Goal: Transaction & Acquisition: Purchase product/service

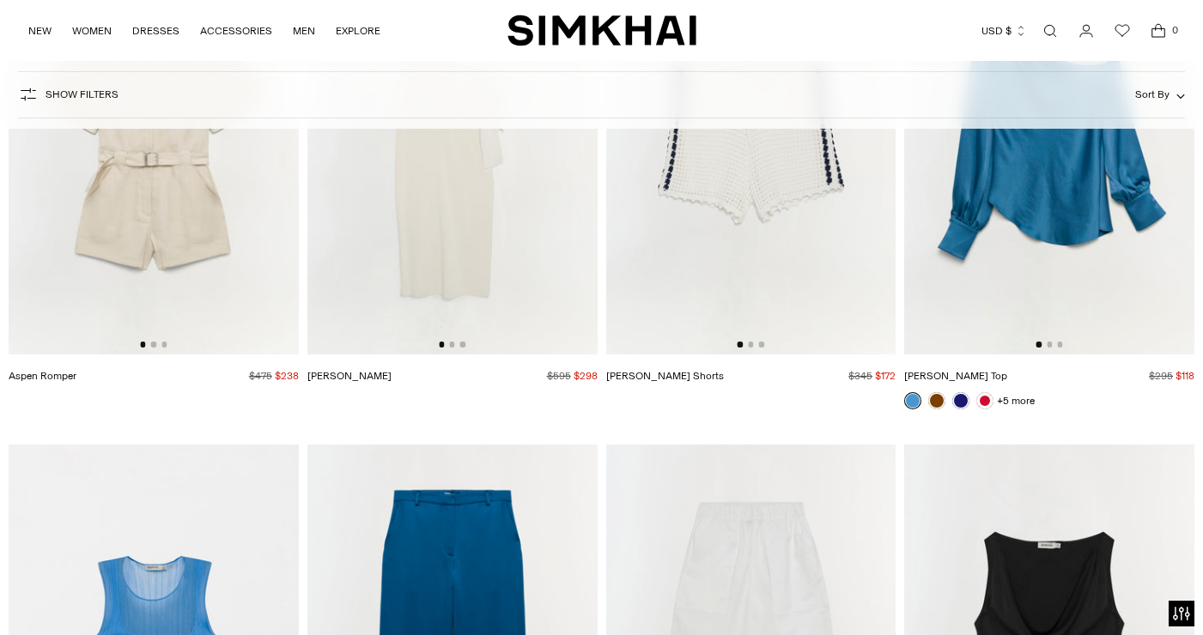
scroll to position [7227, 0]
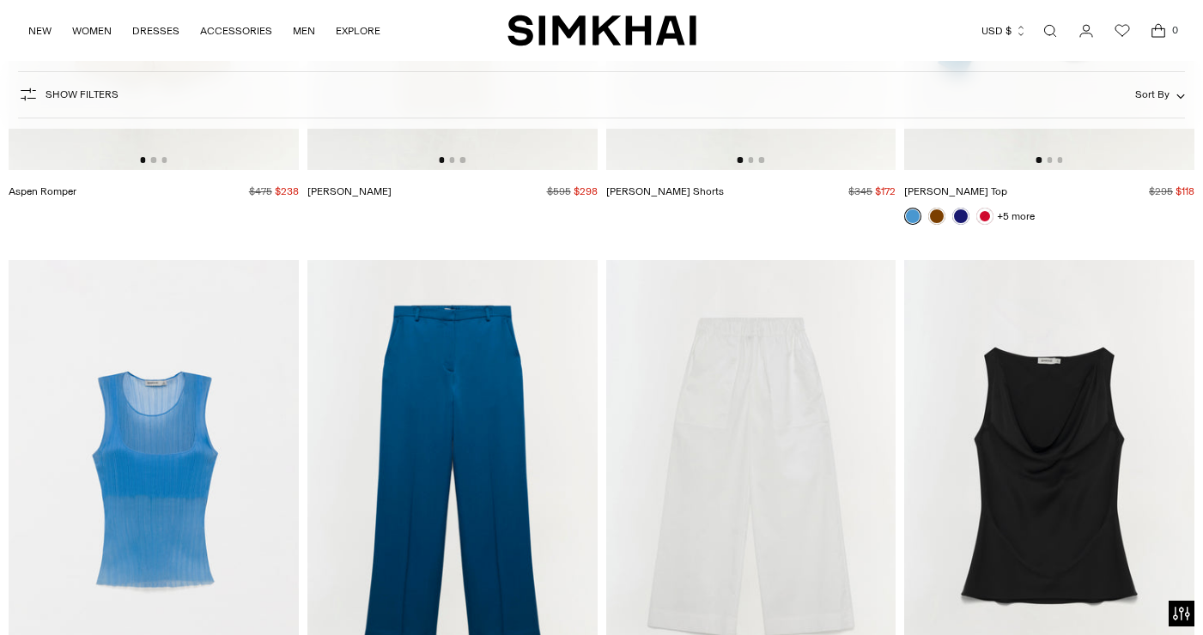
click at [96, 96] on span "Show Filters" at bounding box center [81, 94] width 73 height 12
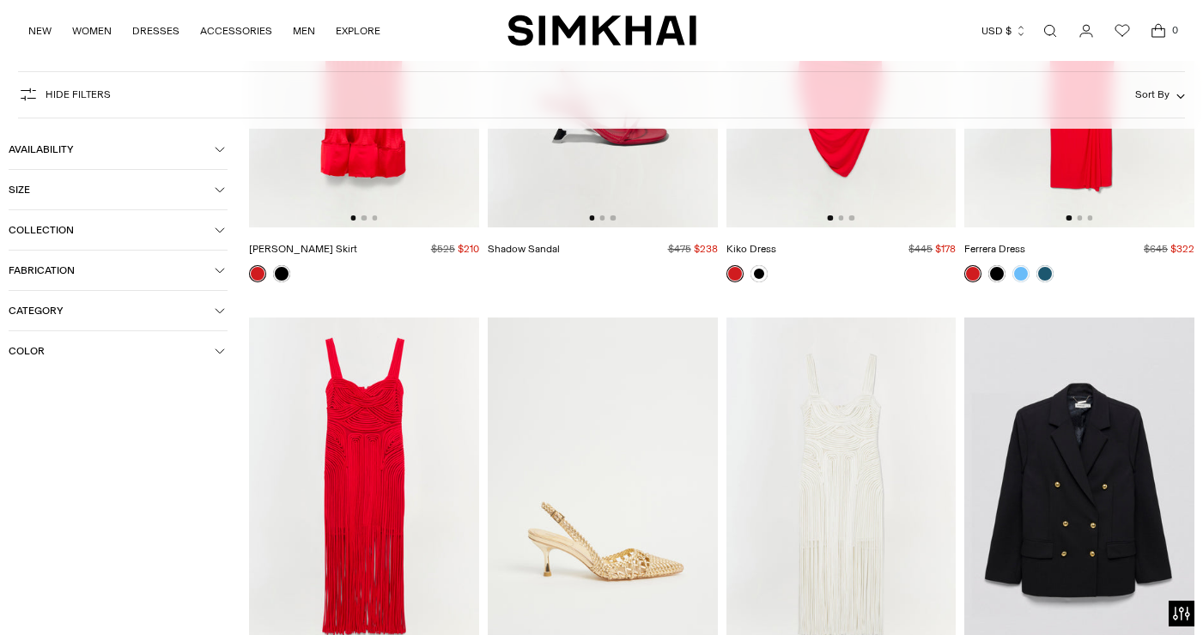
click at [93, 310] on span "Category" at bounding box center [112, 311] width 206 height 12
click at [15, 387] on div at bounding box center [16, 393] width 14 height 14
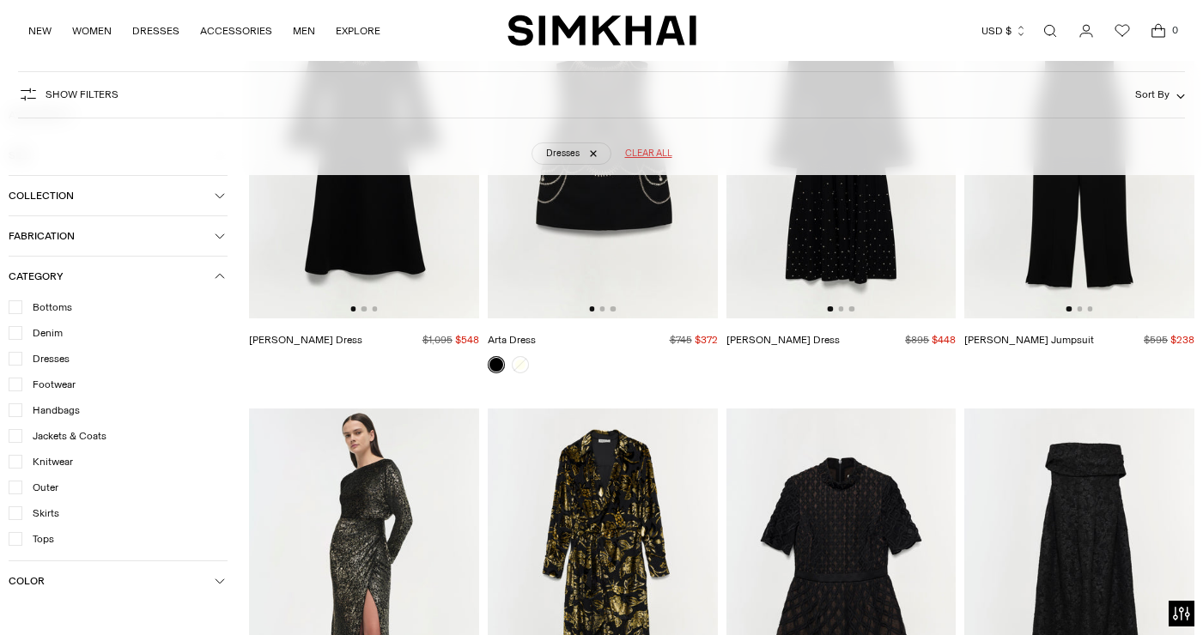
scroll to position [3989, 0]
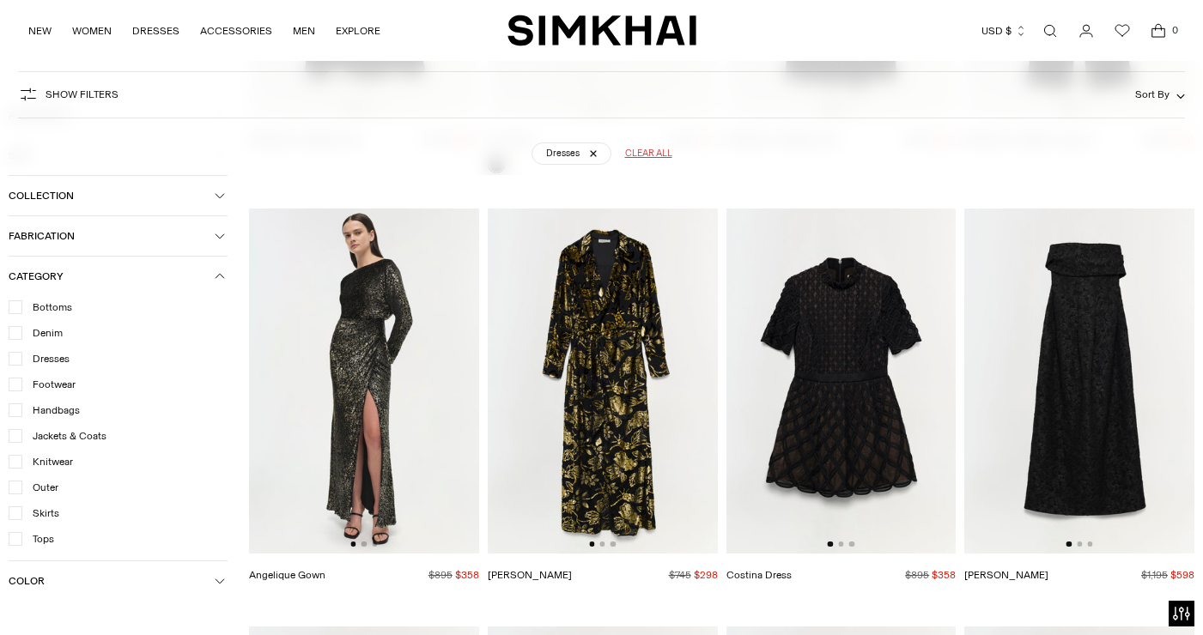
click at [1077, 526] on img at bounding box center [1079, 381] width 230 height 345
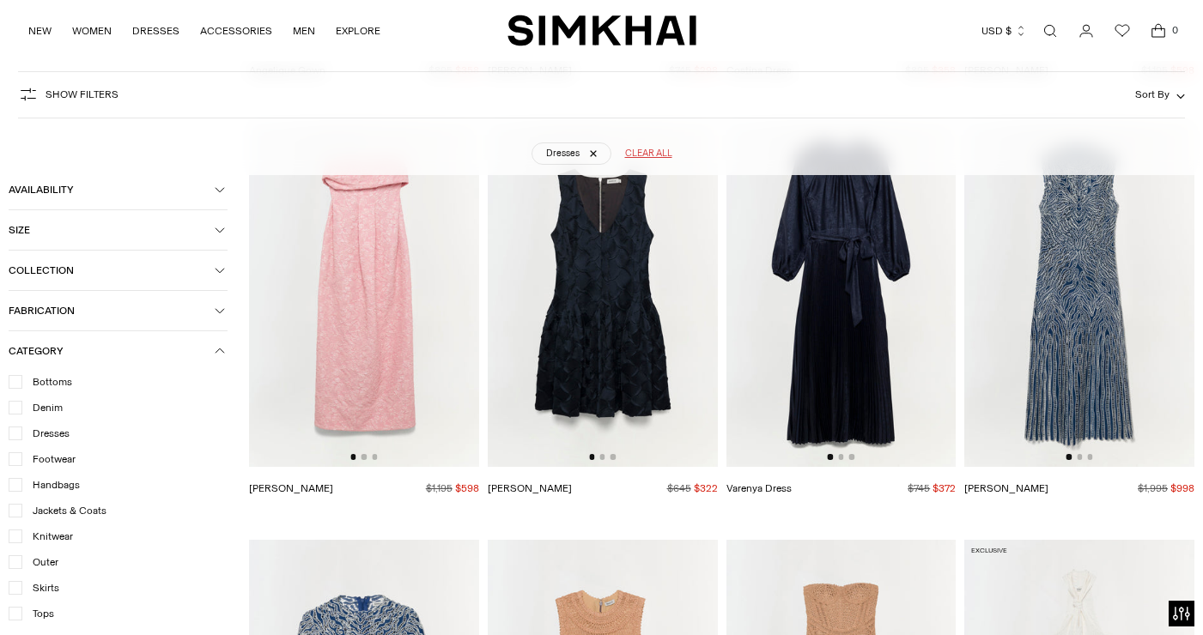
scroll to position [4386, 0]
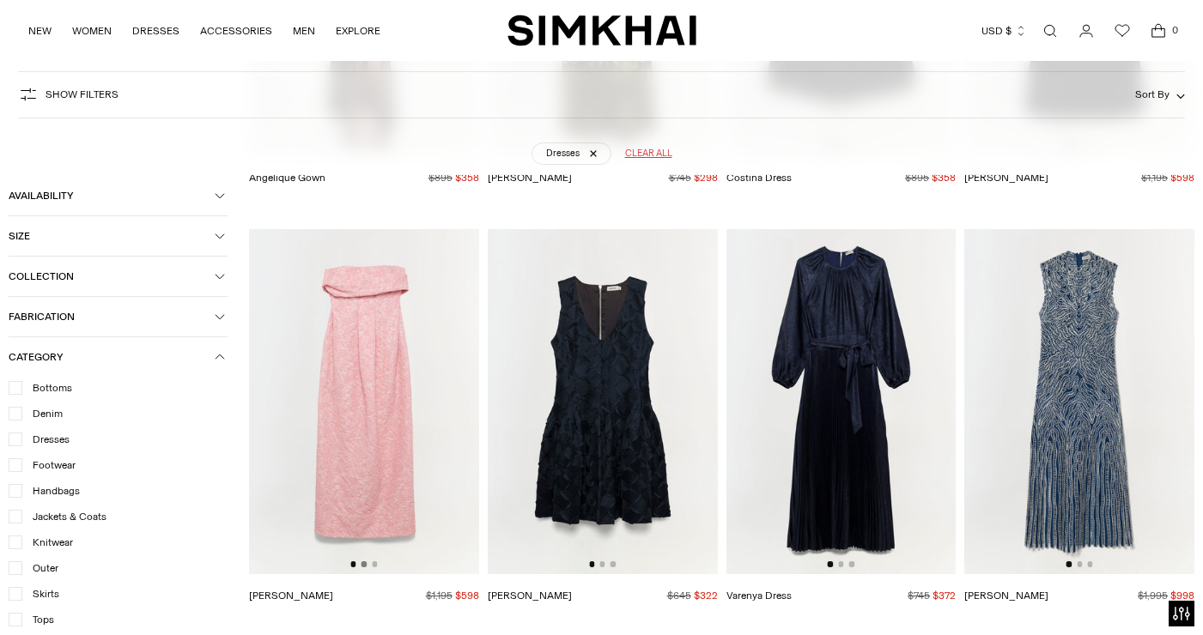
click at [364, 561] on button "Go to slide 2" at bounding box center [363, 563] width 5 height 5
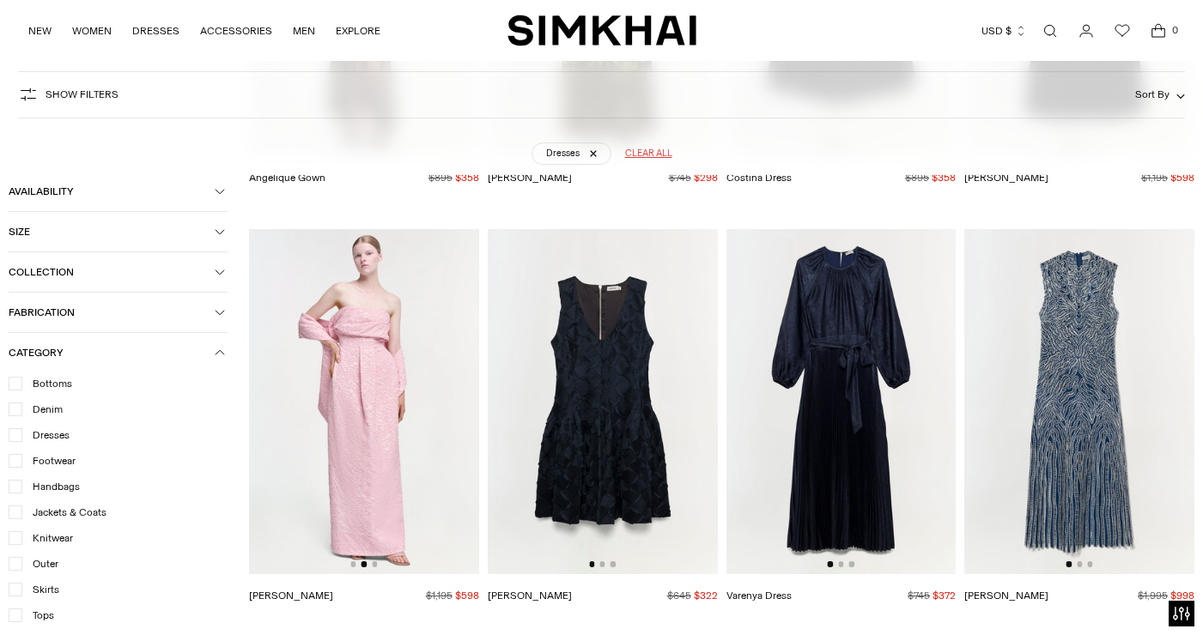
scroll to position [4395, 0]
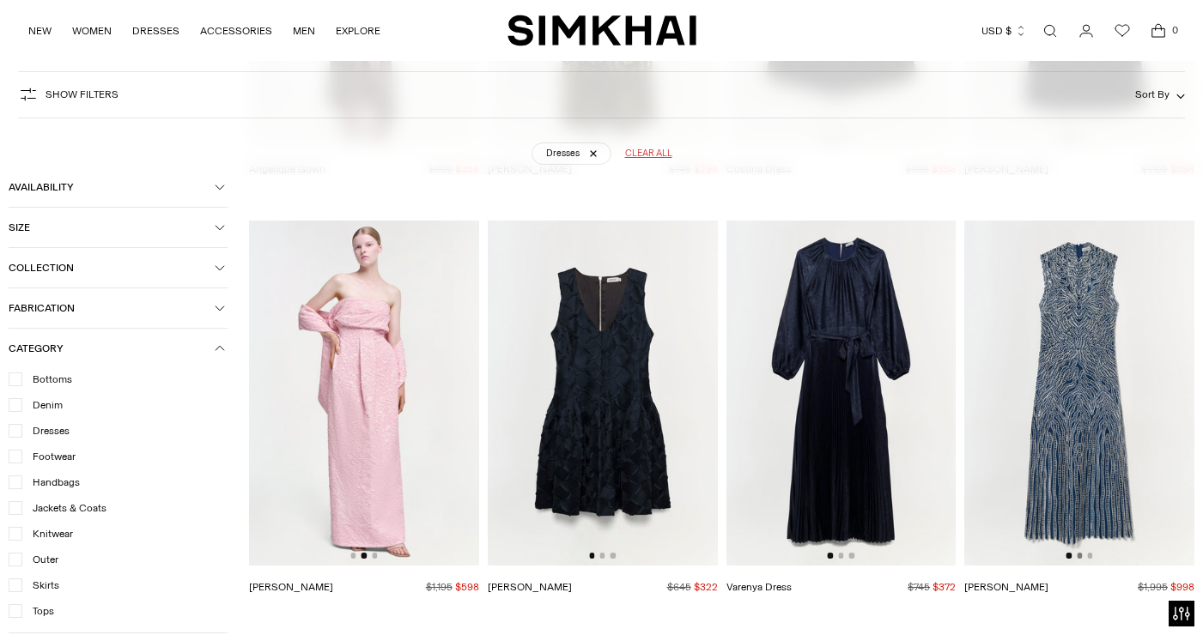
click at [1079, 553] on button "Go to slide 2" at bounding box center [1078, 555] width 5 height 5
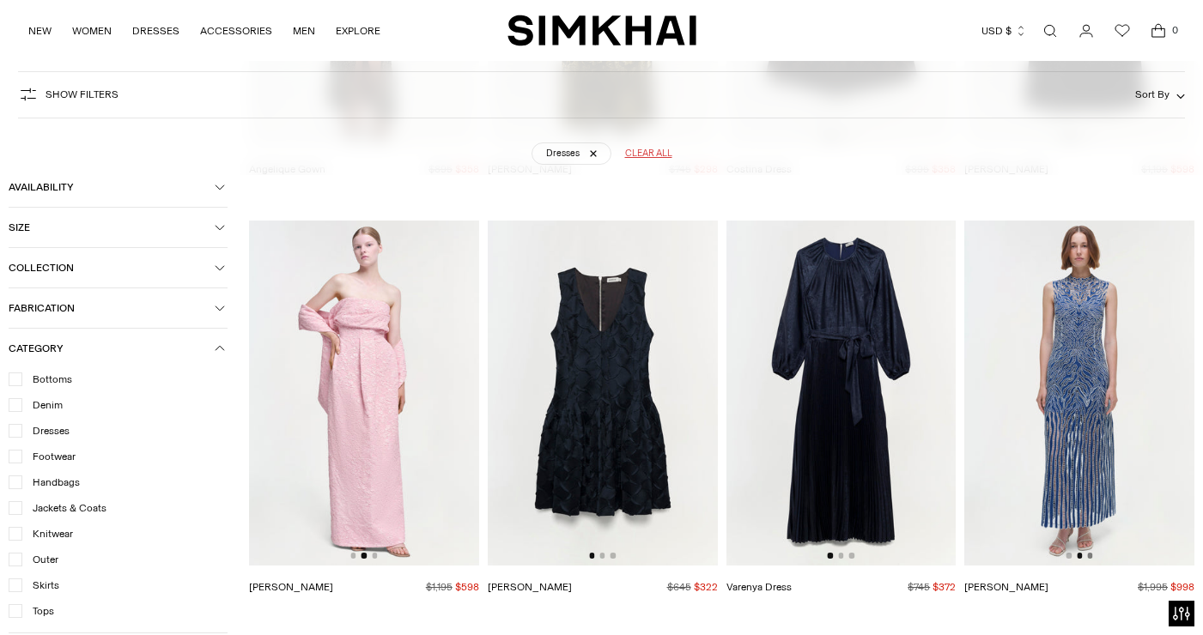
click at [1089, 553] on button "Go to slide 3" at bounding box center [1089, 555] width 5 height 5
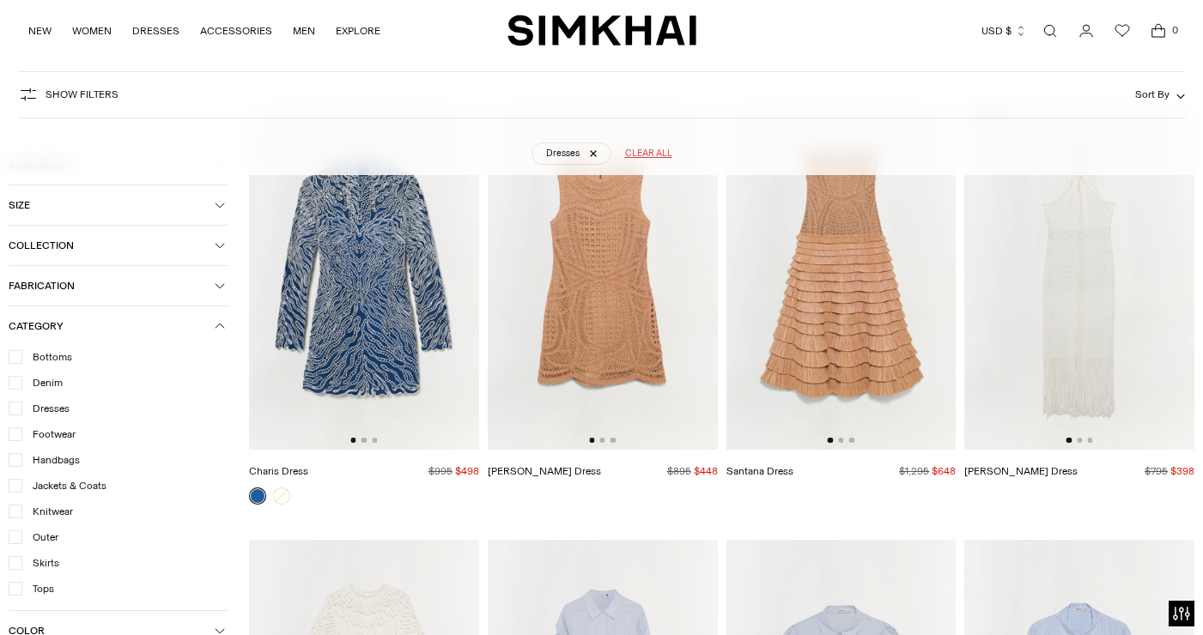
scroll to position [4801, 0]
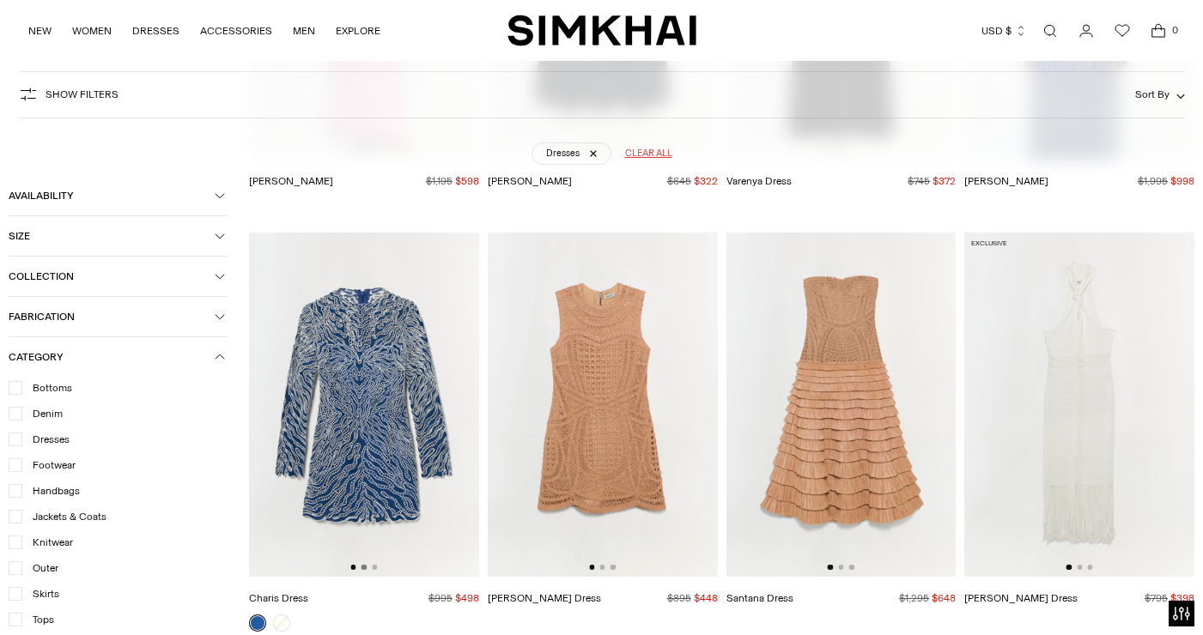
click at [364, 565] on button "Go to slide 2" at bounding box center [363, 567] width 5 height 5
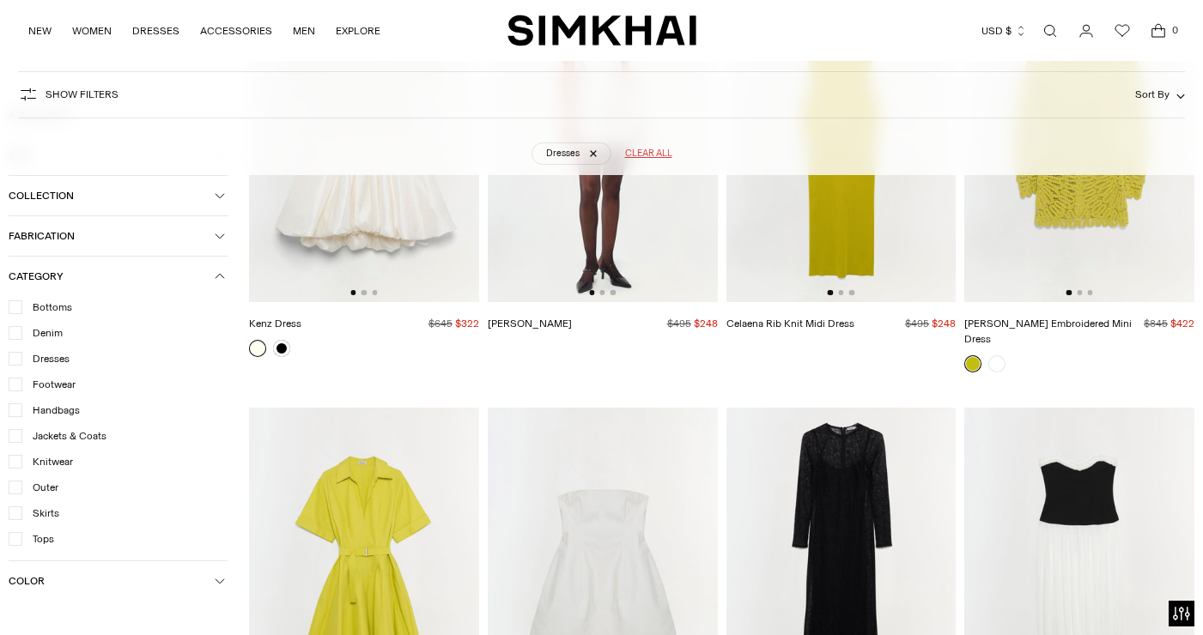
scroll to position [8735, 0]
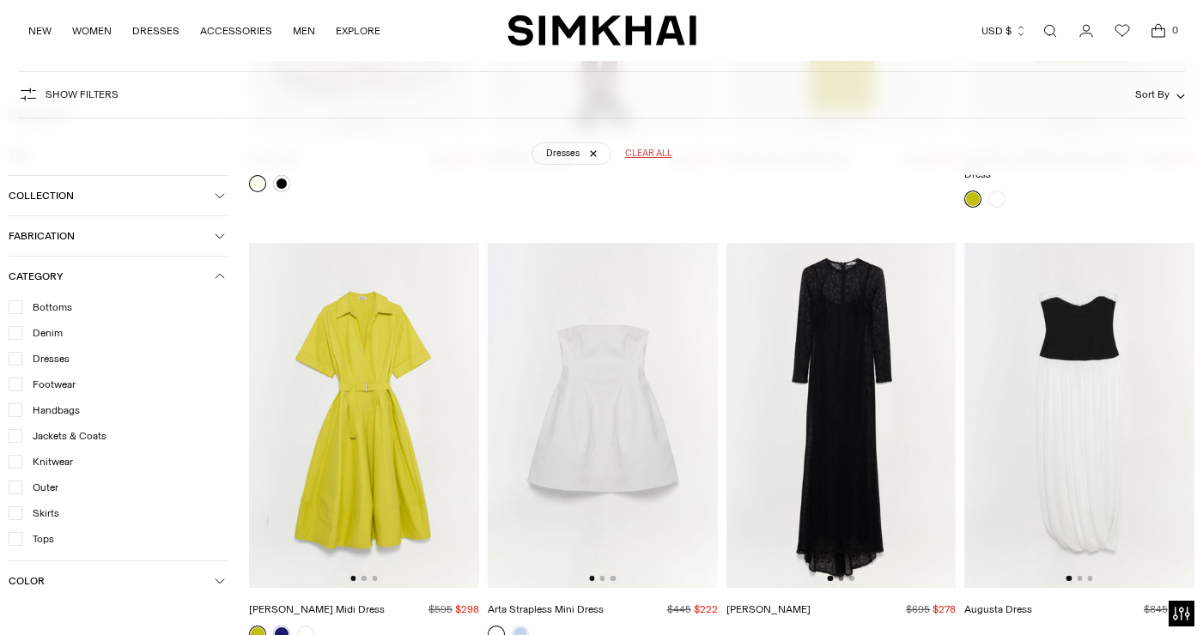
click at [841, 576] on button "Go to slide 2" at bounding box center [840, 578] width 5 height 5
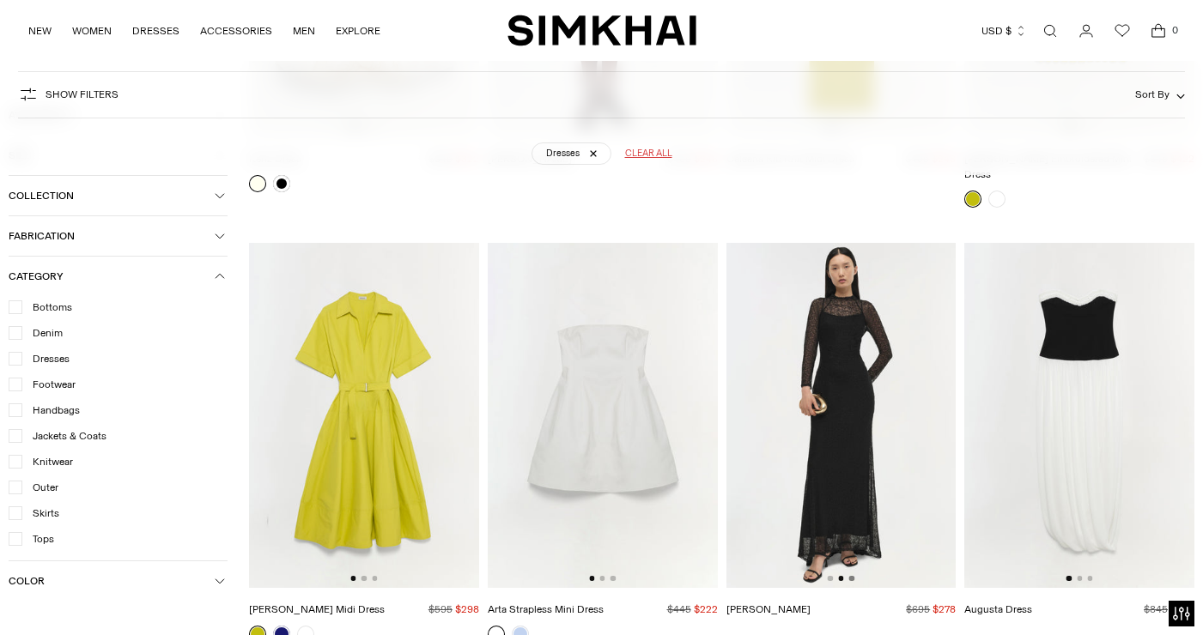
click at [851, 576] on button "Go to slide 3" at bounding box center [851, 578] width 5 height 5
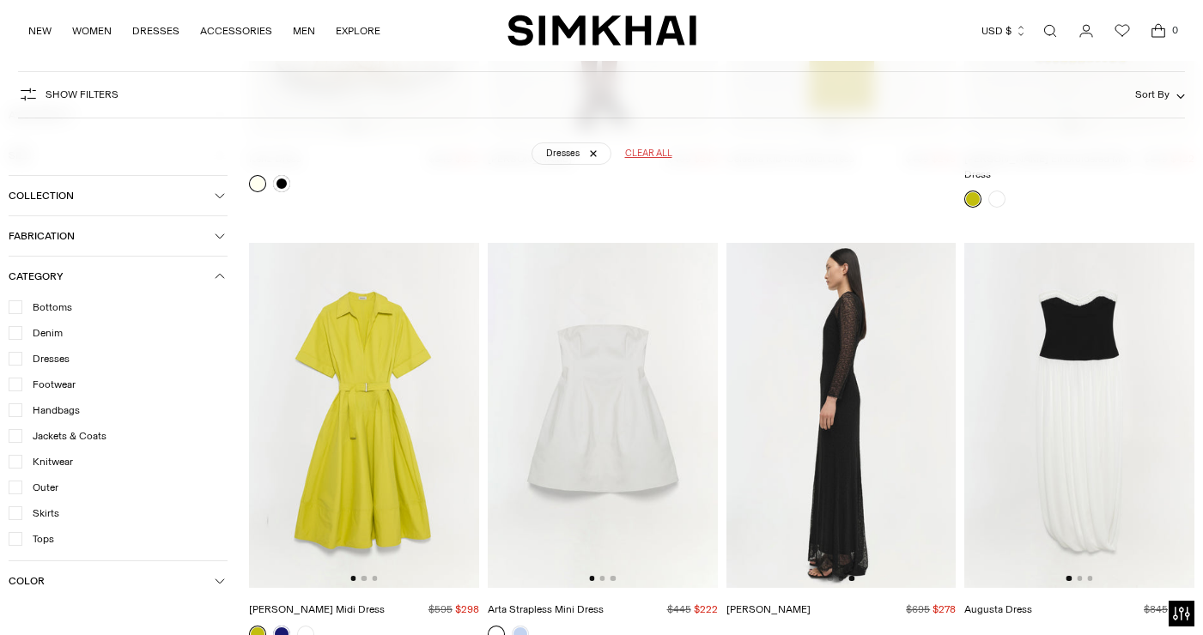
click at [840, 576] on button "Go to slide 2" at bounding box center [840, 578] width 5 height 5
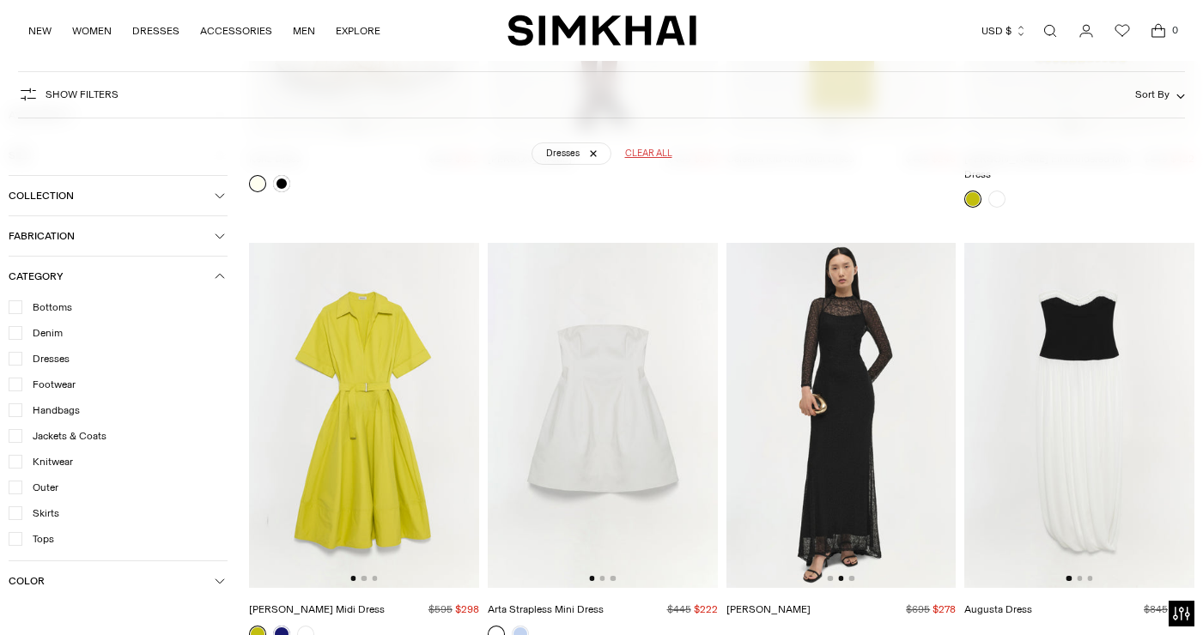
click at [844, 406] on img at bounding box center [840, 415] width 230 height 345
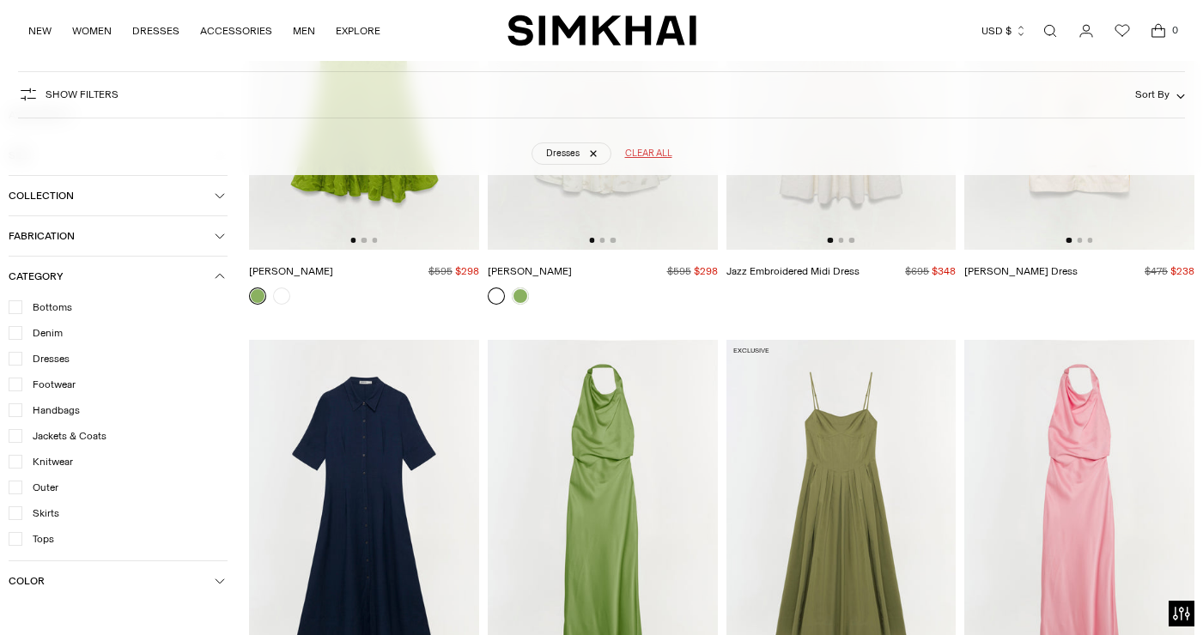
scroll to position [11371, 0]
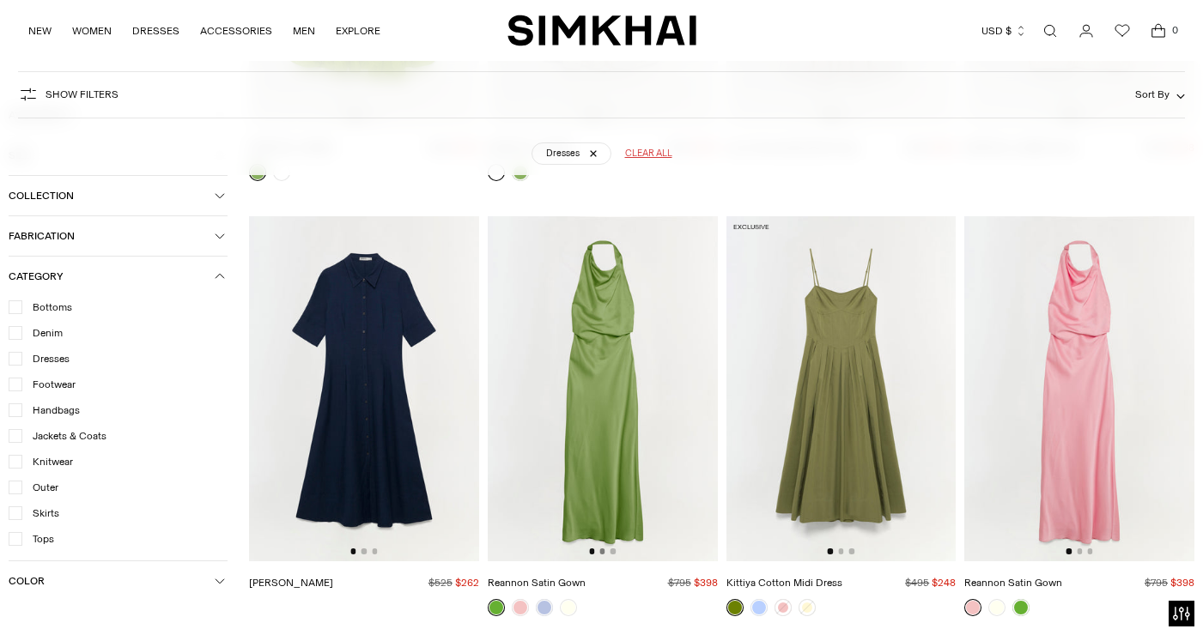
click at [603, 548] on button "Go to slide 2" at bounding box center [601, 550] width 5 height 5
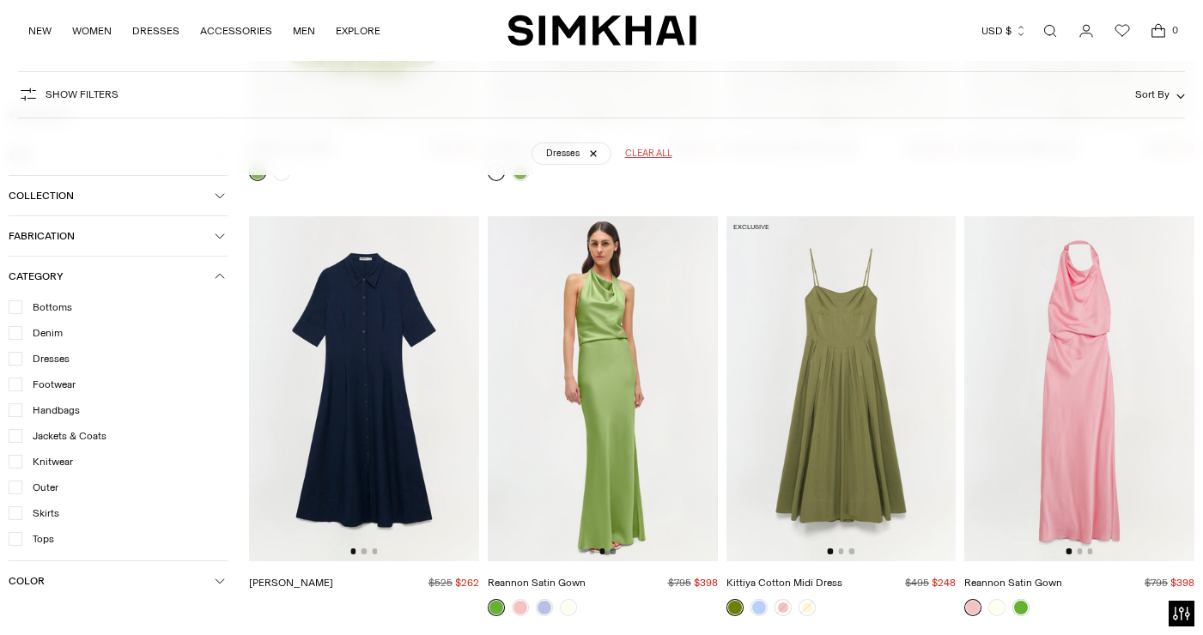
click at [615, 548] on button "Go to slide 3" at bounding box center [612, 550] width 5 height 5
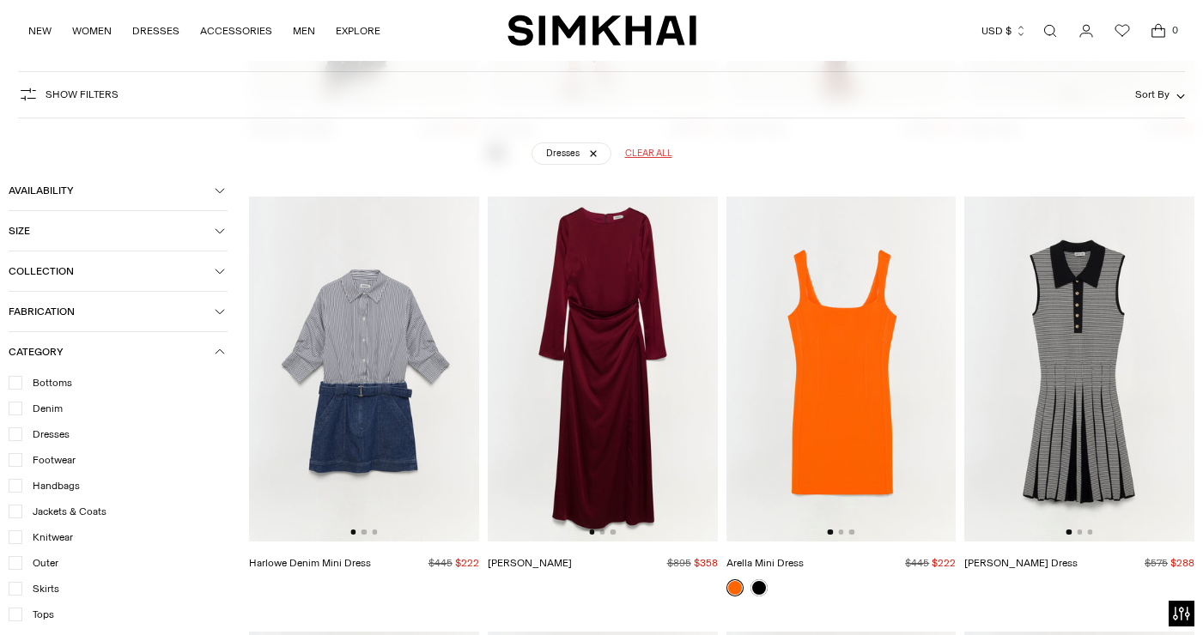
scroll to position [15669, 0]
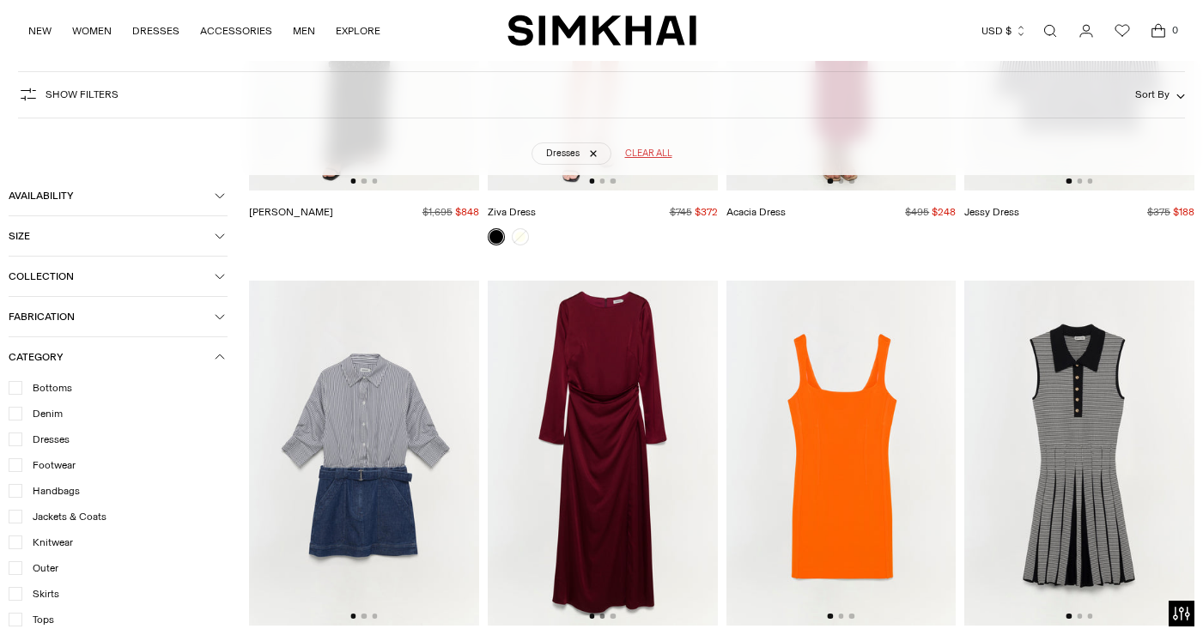
click at [603, 614] on button "Go to slide 2" at bounding box center [601, 616] width 5 height 5
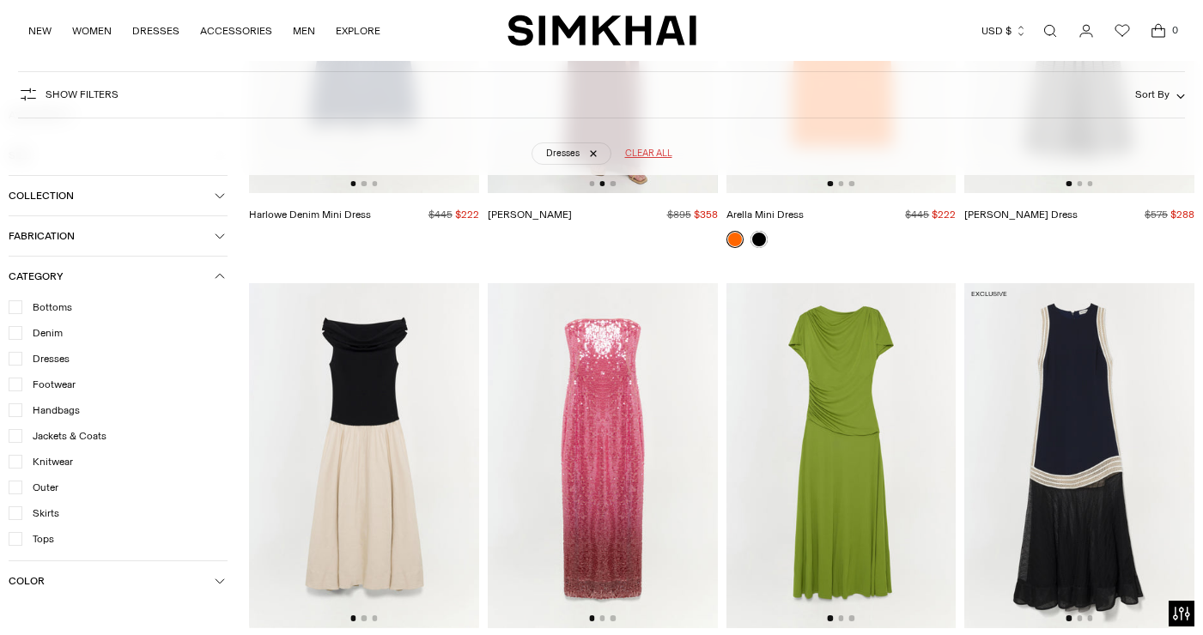
scroll to position [16117, 0]
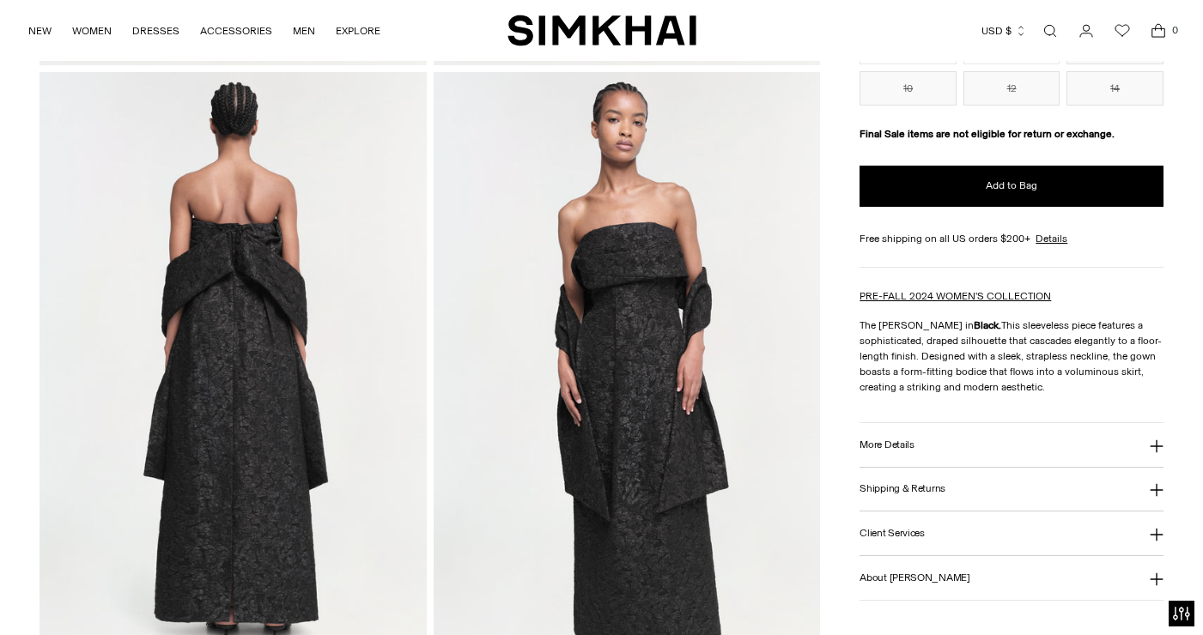
scroll to position [664, 0]
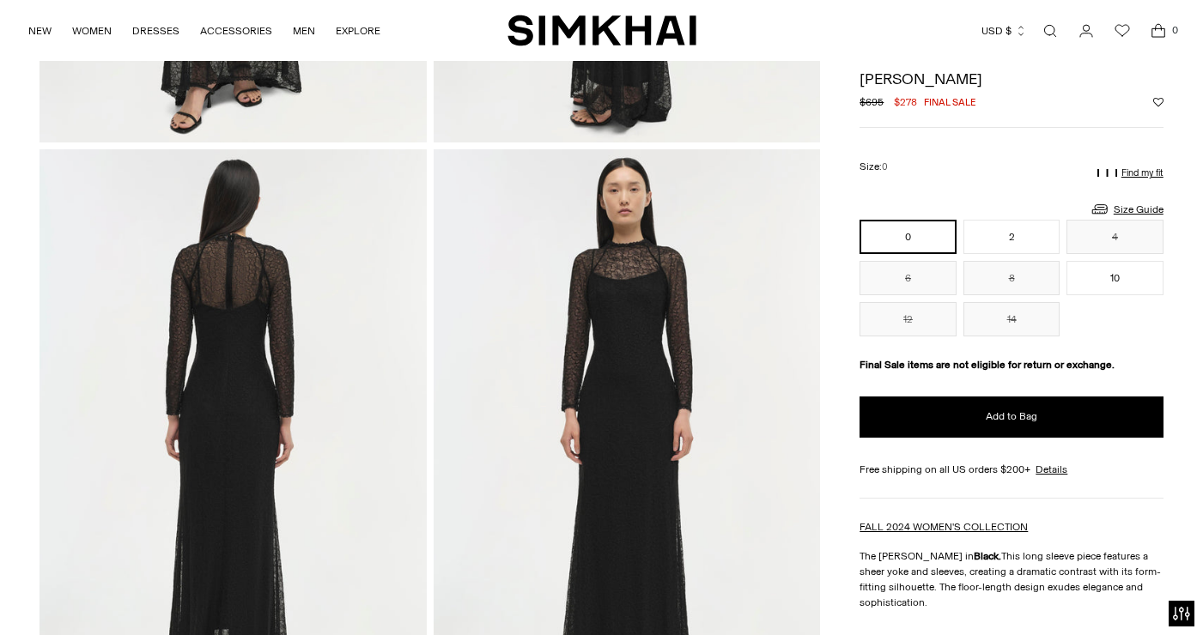
scroll to position [353, 0]
